Goal: Use online tool/utility: Utilize a website feature to perform a specific function

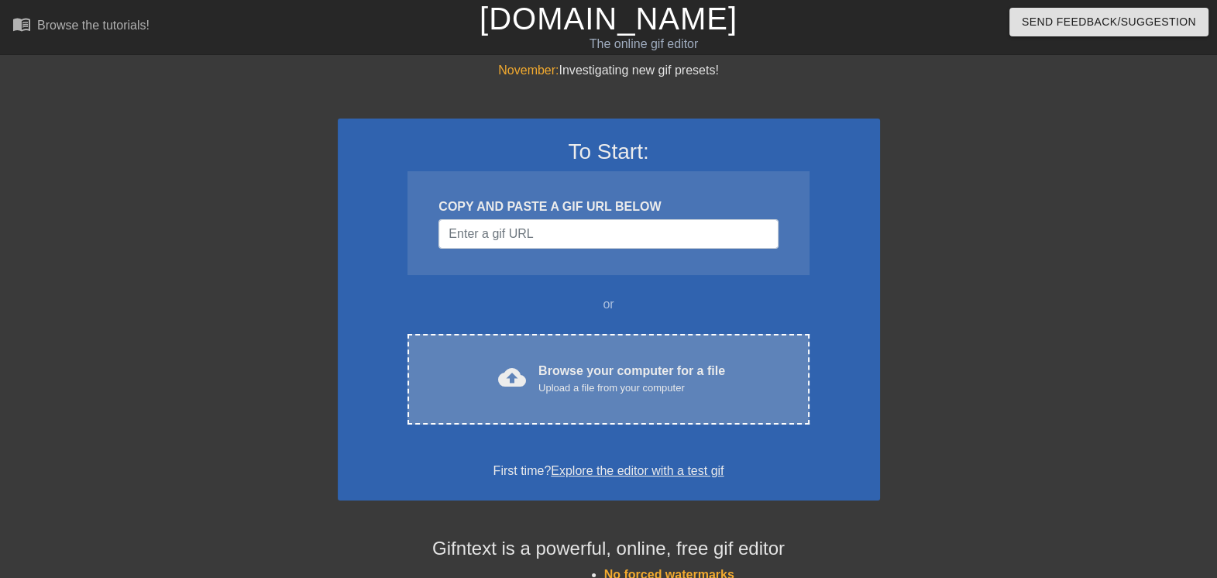
click at [581, 398] on div "cloud_upload Browse your computer for a file Upload a file from your computer C…" at bounding box center [608, 379] width 401 height 91
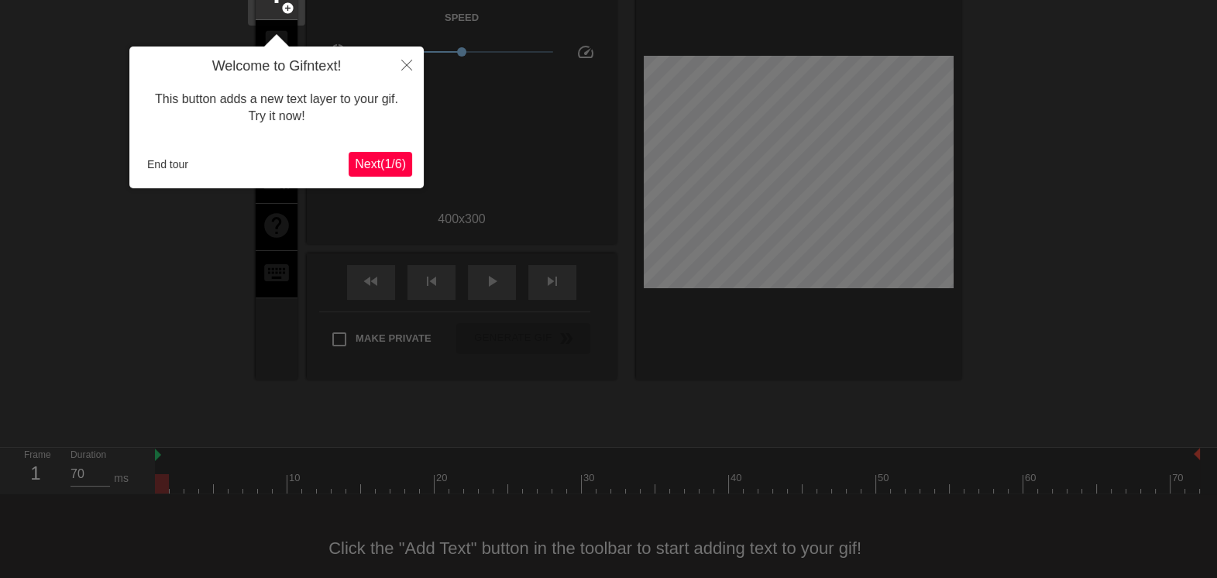
scroll to position [112, 0]
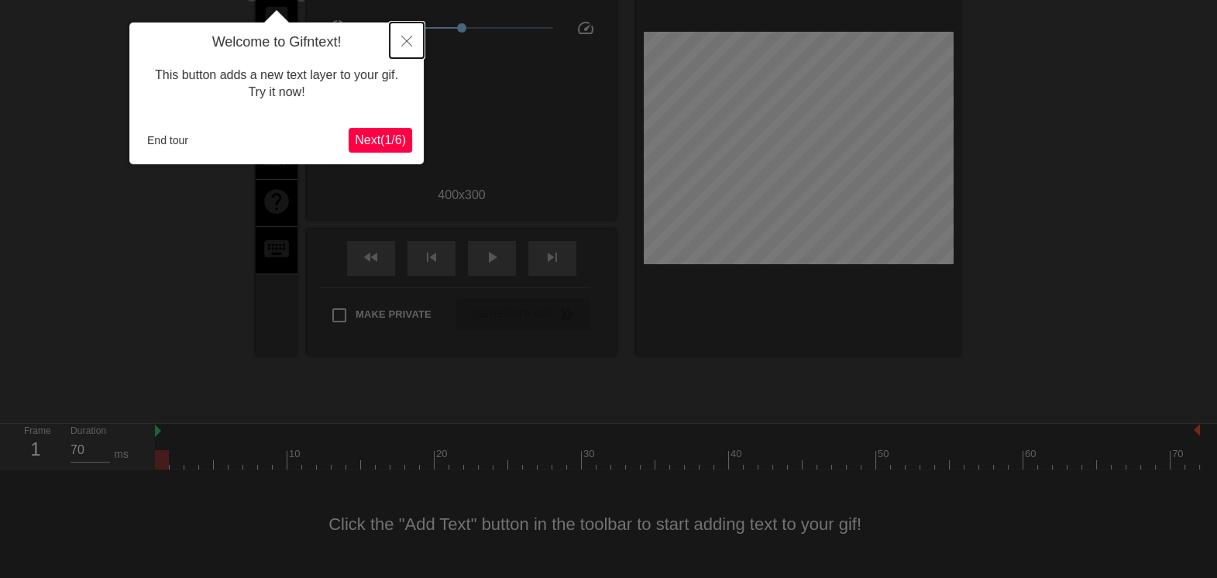
click at [403, 37] on icon "Close" at bounding box center [406, 41] width 11 height 11
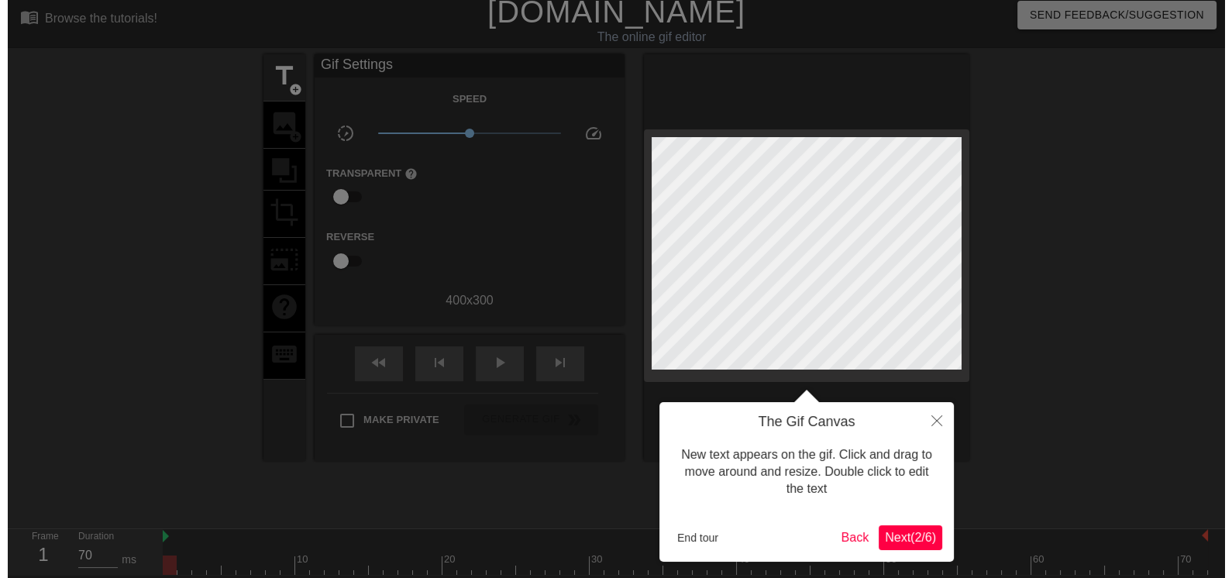
scroll to position [0, 0]
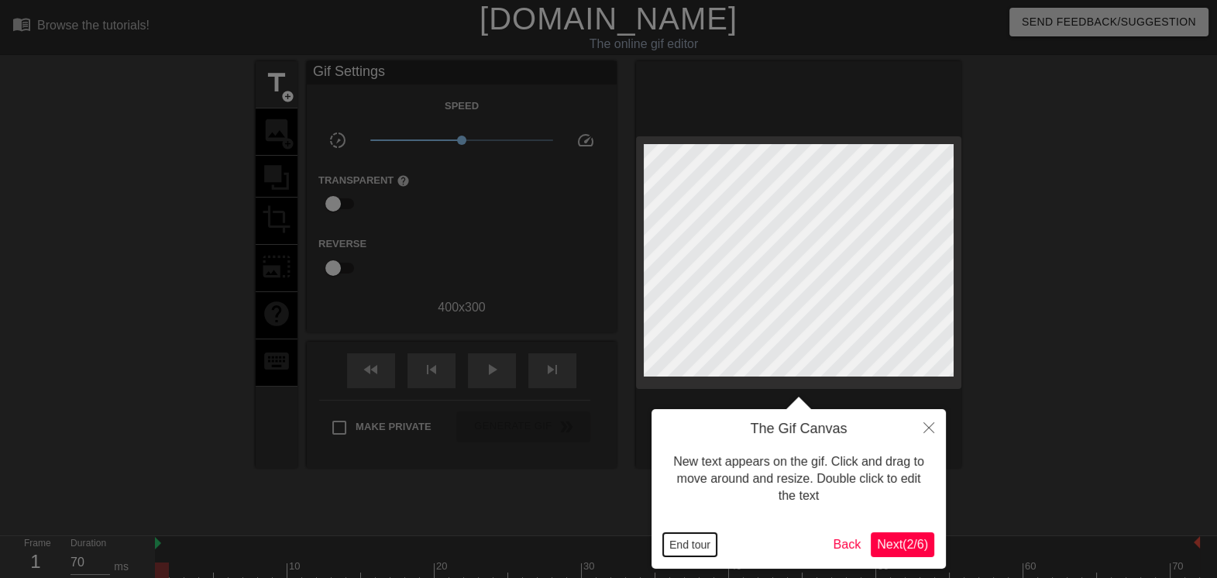
click at [678, 547] on button "End tour" at bounding box center [689, 544] width 53 height 23
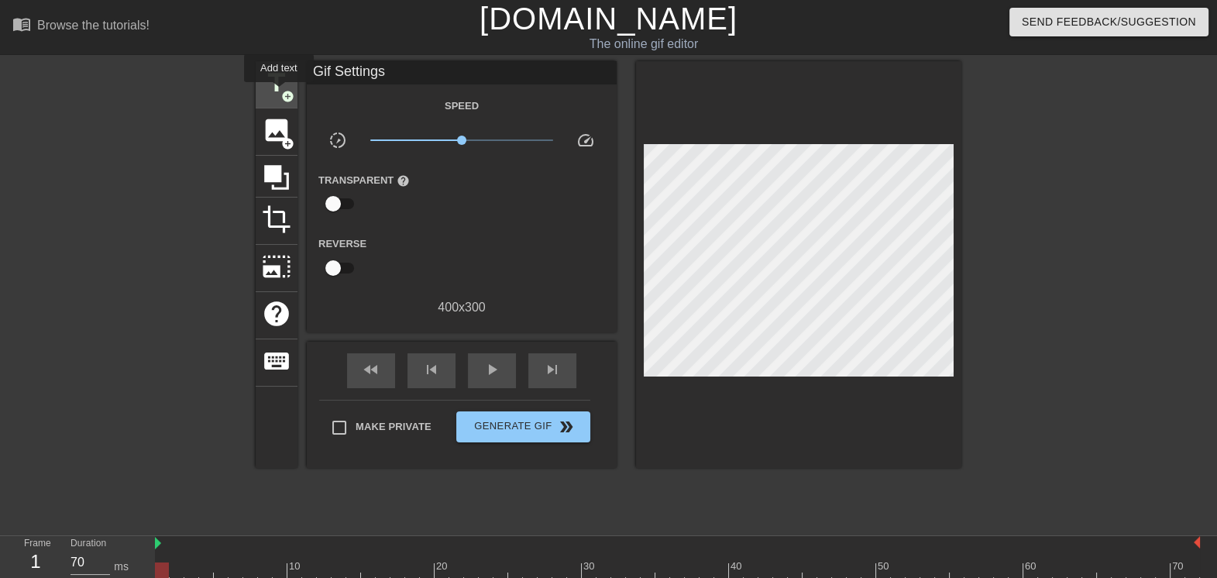
click at [279, 93] on span "title" at bounding box center [276, 82] width 29 height 29
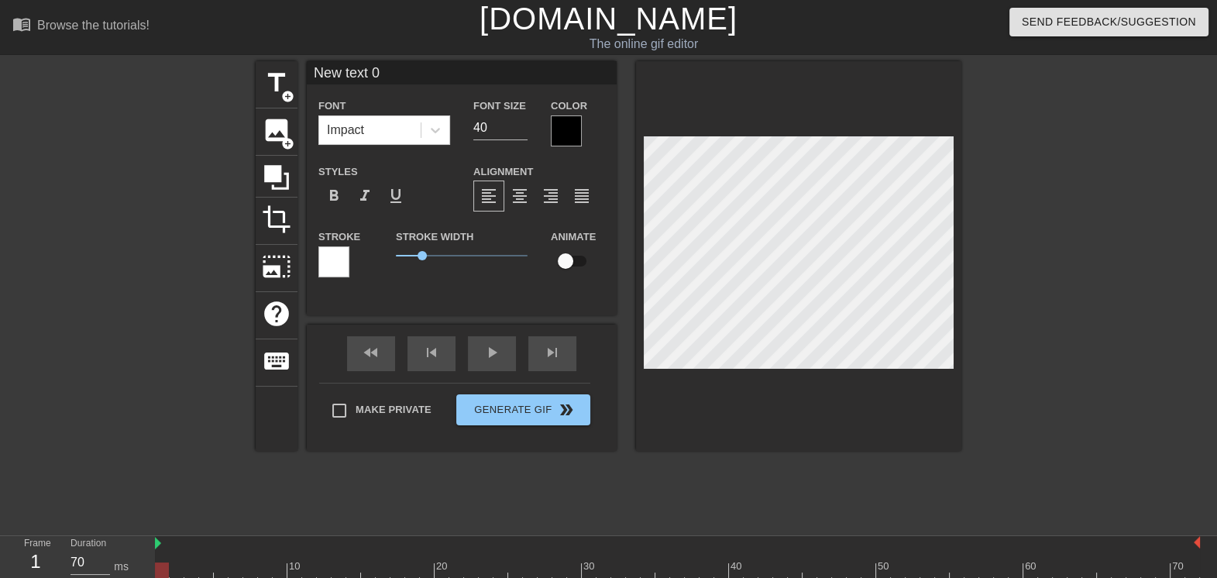
click at [457, 535] on div "menu_book Browse the tutorials! [DOMAIN_NAME] The online gif editor Send Feedba…" at bounding box center [608, 309] width 1217 height 618
click at [280, 135] on span "image" at bounding box center [276, 129] width 29 height 29
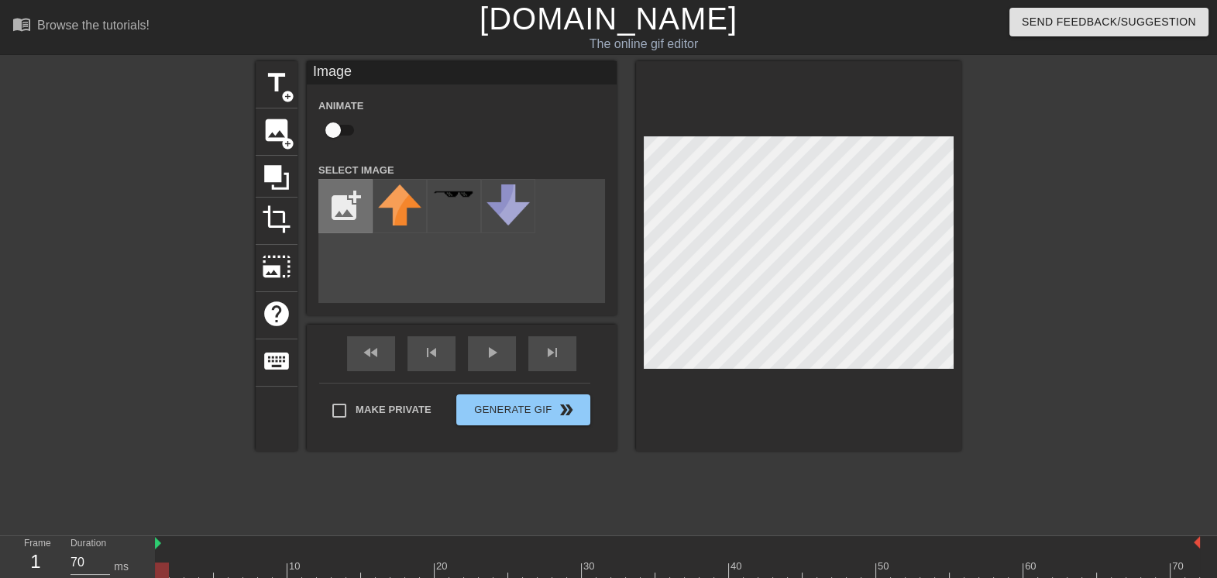
click at [352, 206] on input "file" at bounding box center [345, 206] width 53 height 53
type input "C:\fakepath\70066010_10220143921652062_6550206566740525056_n.jpg"
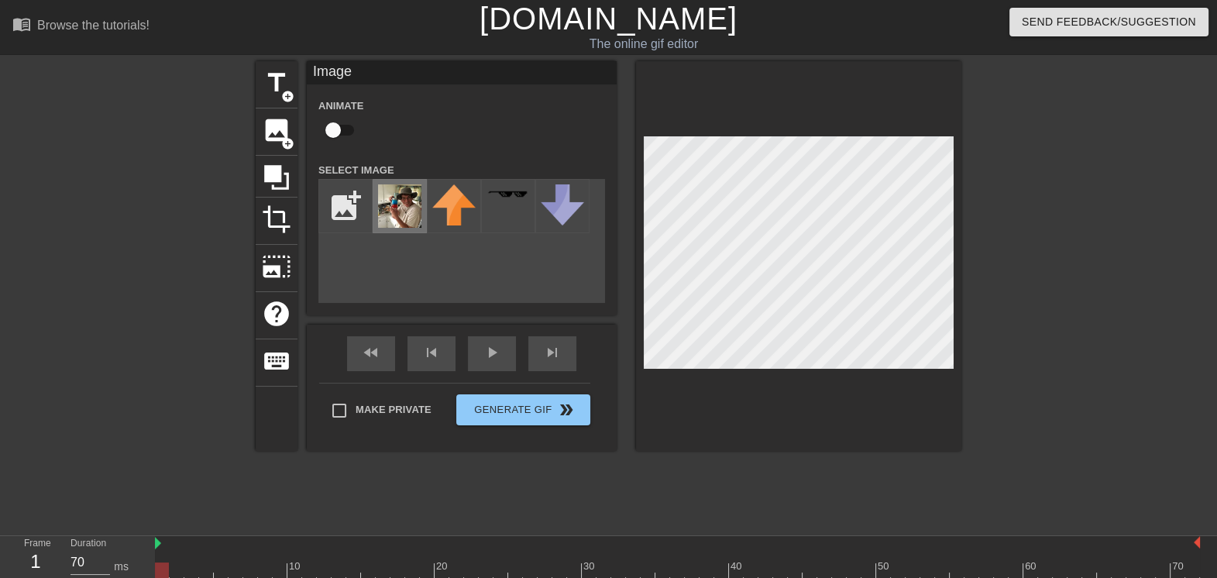
click at [401, 201] on img at bounding box center [399, 205] width 43 height 43
click at [347, 201] on input "file" at bounding box center [345, 206] width 53 height 53
click at [277, 141] on span "image" at bounding box center [276, 129] width 29 height 29
click at [332, 211] on input "file" at bounding box center [345, 206] width 53 height 53
type input "C:\fakepath\459423342_2730723460429928_4865224677051214846_n.jpg"
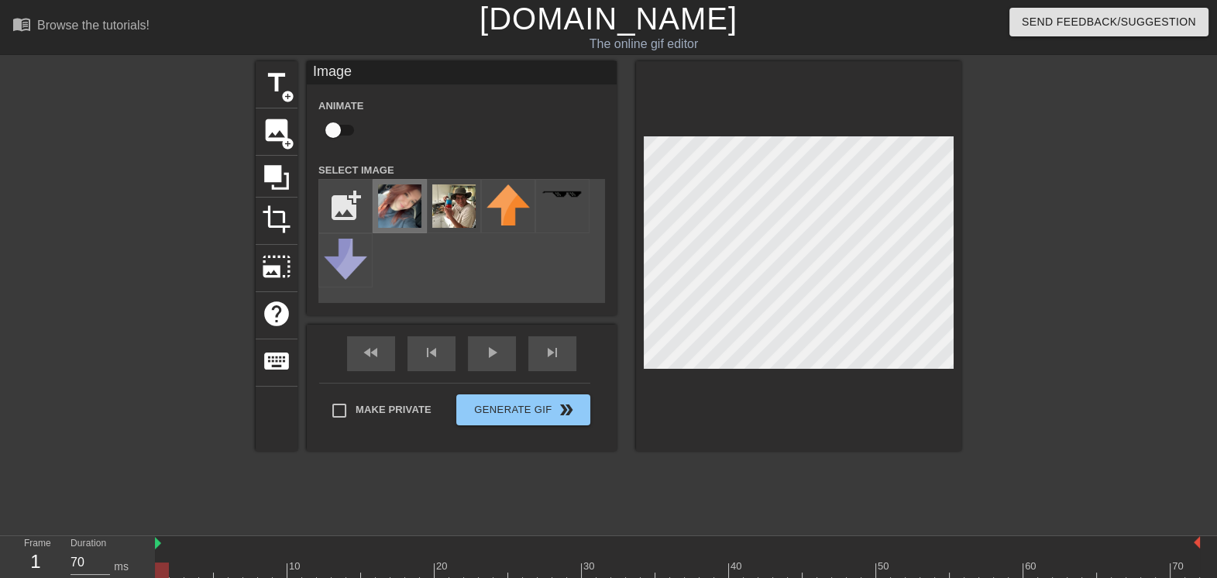
click at [403, 213] on img at bounding box center [399, 205] width 43 height 43
click at [339, 415] on input "Make Private" at bounding box center [339, 410] width 33 height 33
checkbox input "true"
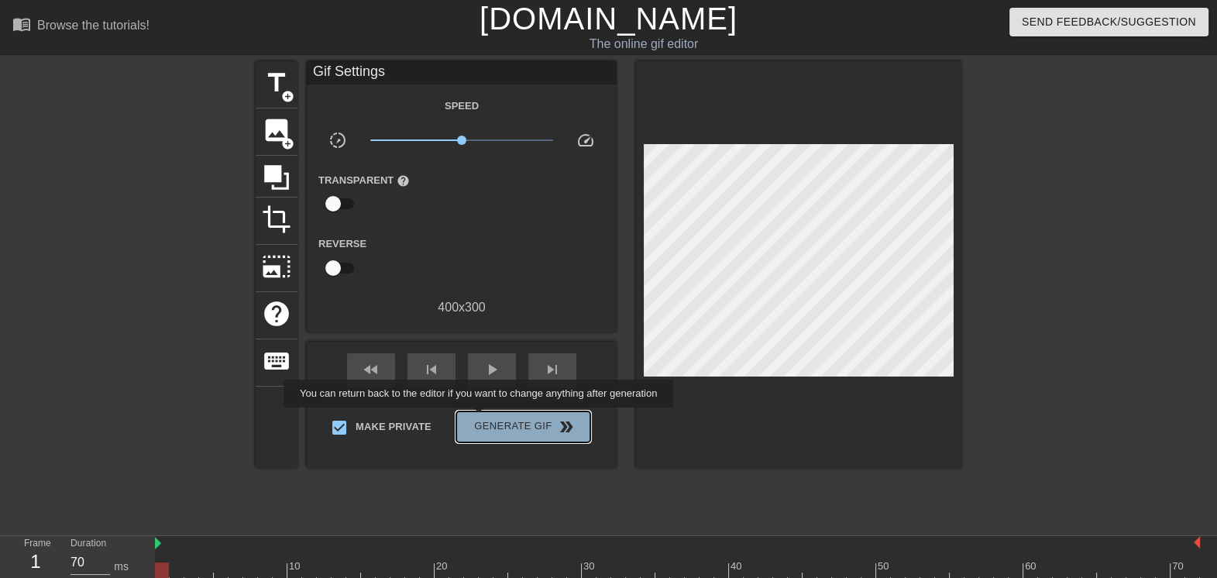
click at [480, 418] on span "Generate Gif double_arrow" at bounding box center [524, 427] width 122 height 19
